Goal: Check status: Check status

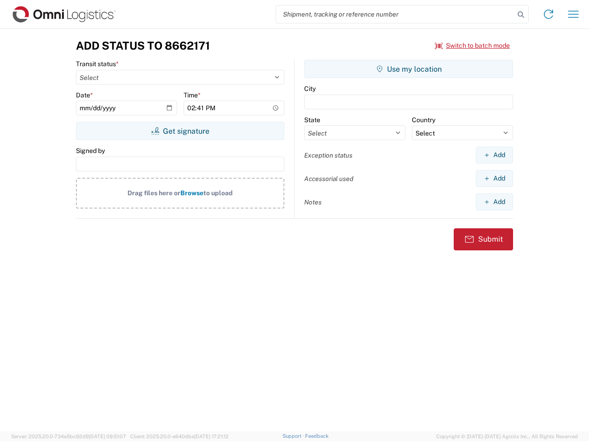
click at [395, 14] on input "search" at bounding box center [395, 14] width 238 height 17
click at [521, 15] on icon at bounding box center [520, 14] width 13 height 13
click at [548, 14] on icon at bounding box center [548, 14] width 15 height 15
click at [573, 14] on icon "button" at bounding box center [573, 14] width 11 height 7
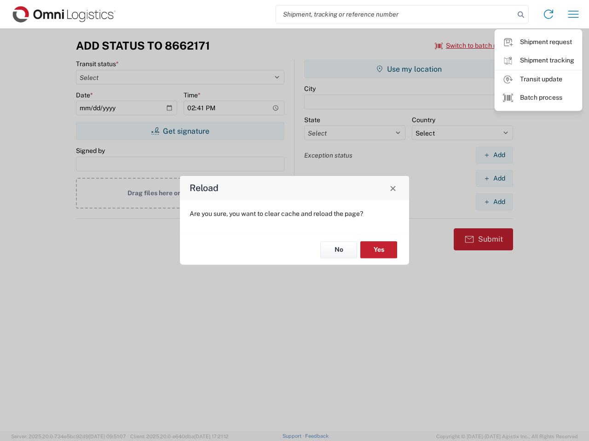
click at [472, 46] on div "Reload Are you sure, you want to clear cache and reload the page? No Yes" at bounding box center [294, 220] width 589 height 441
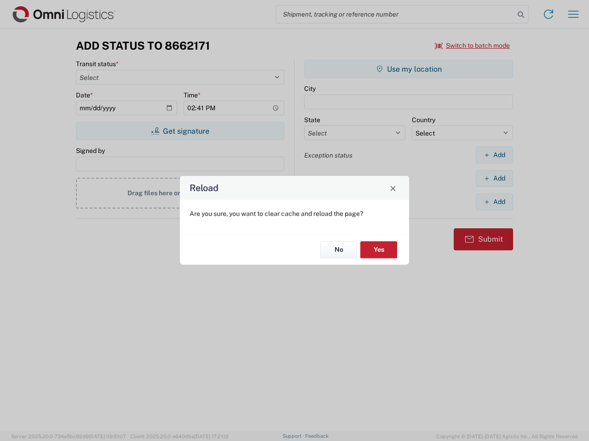
click at [180, 131] on div "Reload Are you sure, you want to clear cache and reload the page? No Yes" at bounding box center [294, 220] width 589 height 441
click at [408, 69] on div "Reload Are you sure, you want to clear cache and reload the page? No Yes" at bounding box center [294, 220] width 589 height 441
click at [494, 155] on div "Reload Are you sure, you want to clear cache and reload the page? No Yes" at bounding box center [294, 220] width 589 height 441
click at [494, 178] on div "Reload Are you sure, you want to clear cache and reload the page? No Yes" at bounding box center [294, 220] width 589 height 441
click at [494, 202] on div "Reload Are you sure, you want to clear cache and reload the page? No Yes" at bounding box center [294, 220] width 589 height 441
